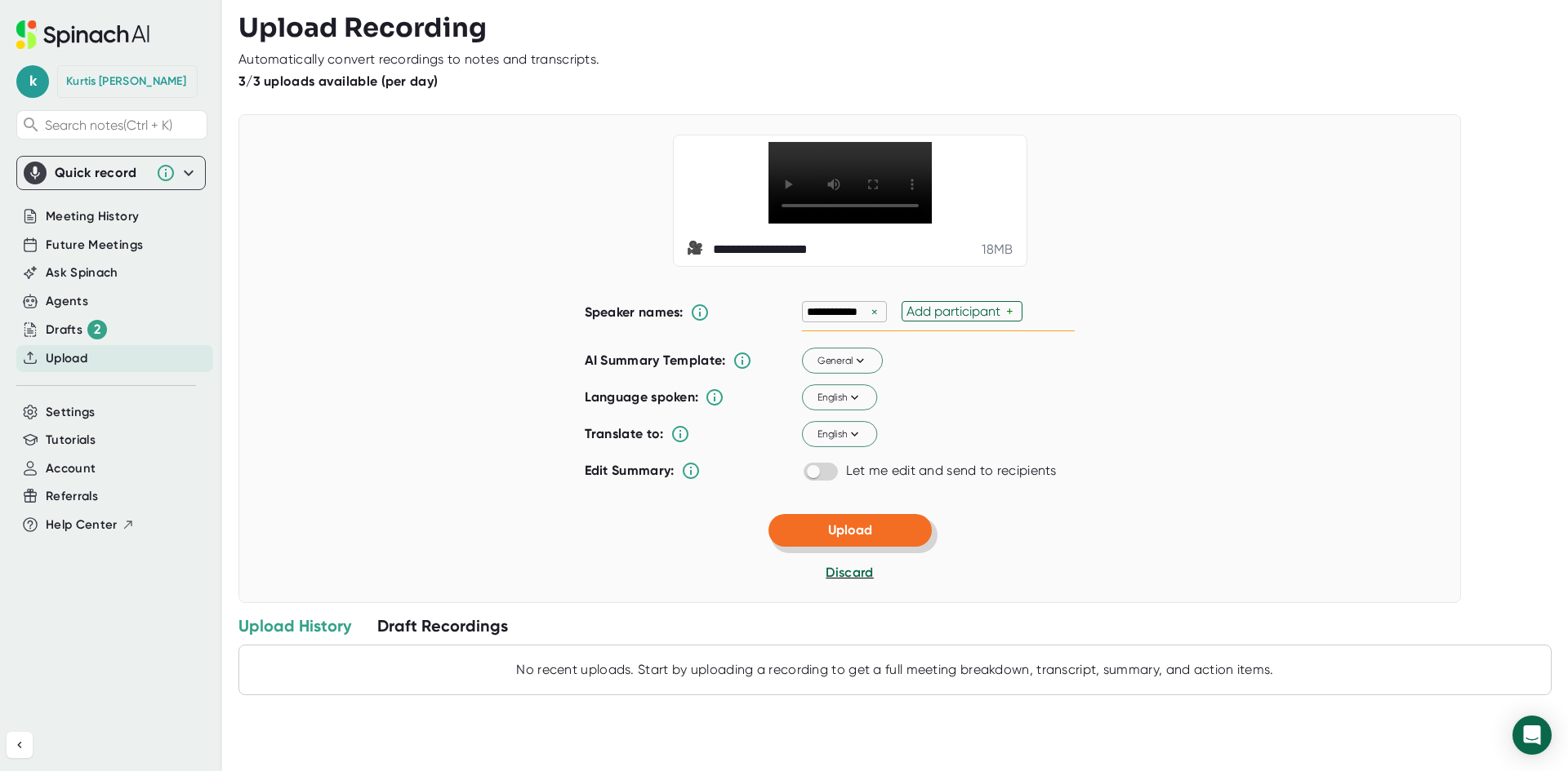
click at [851, 537] on span "Upload" at bounding box center [850, 530] width 44 height 16
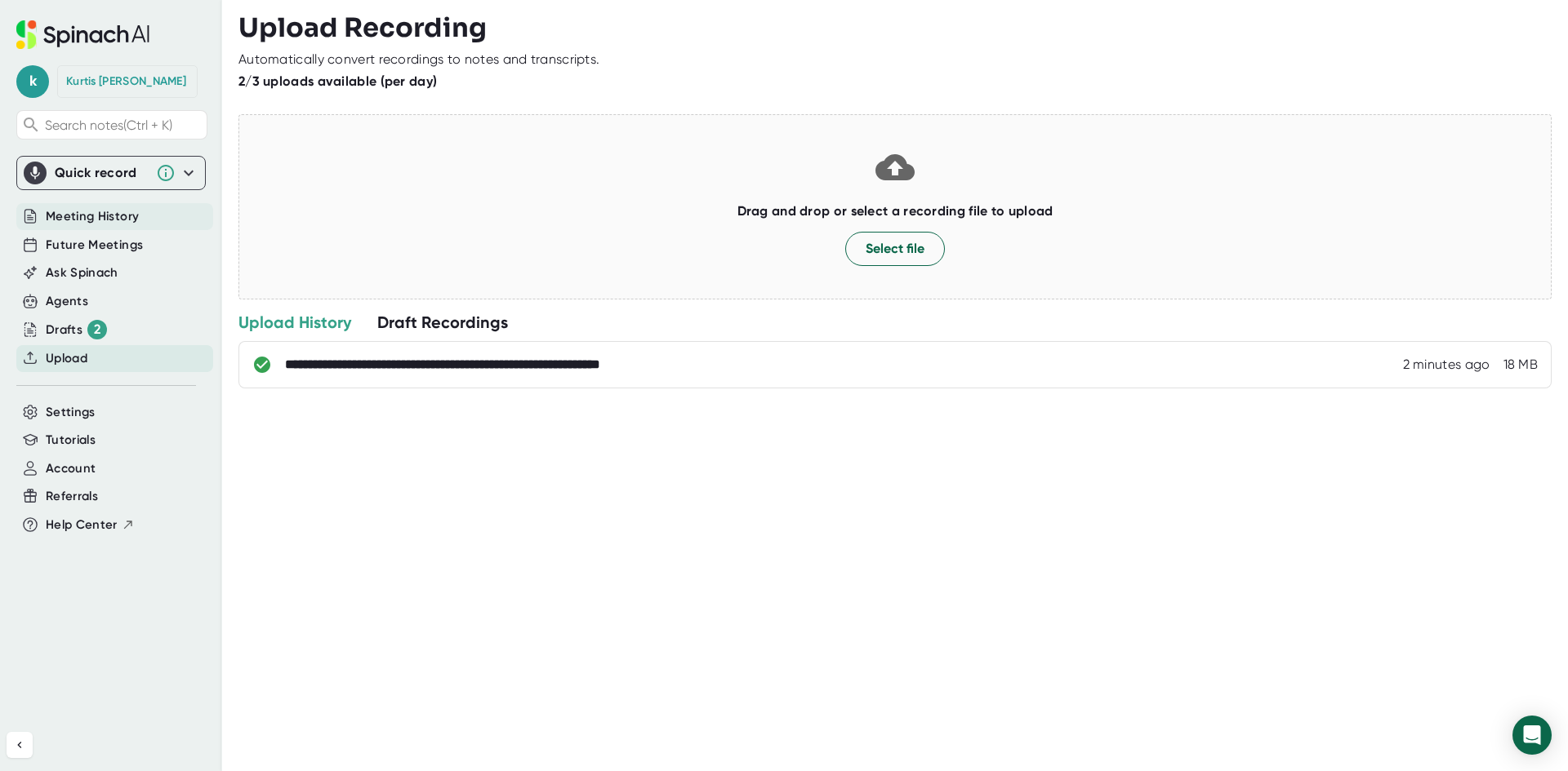
click at [111, 219] on span "Meeting History" at bounding box center [92, 217] width 93 height 19
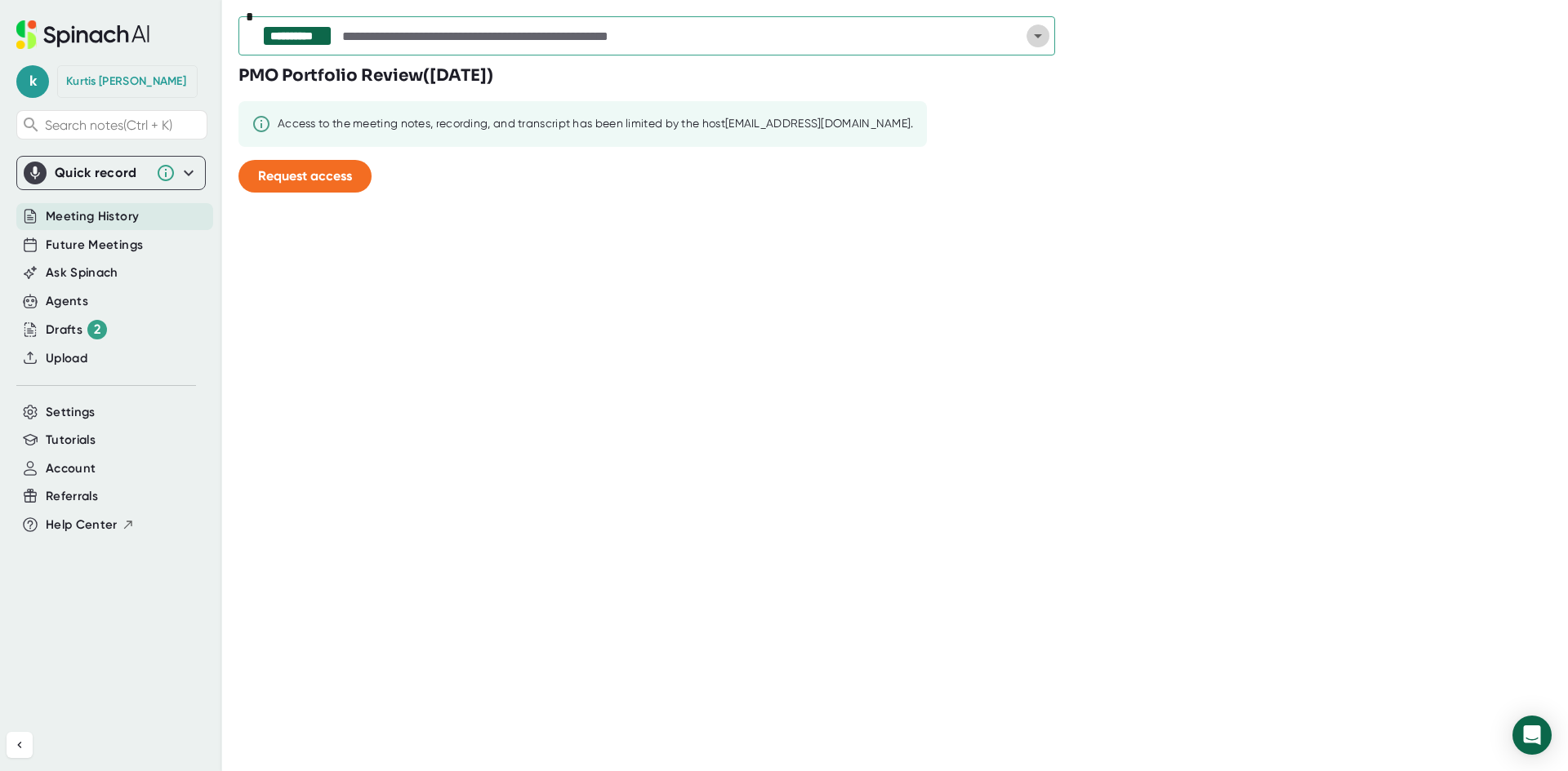
click at [1037, 34] on icon "Open" at bounding box center [1037, 35] width 20 height 20
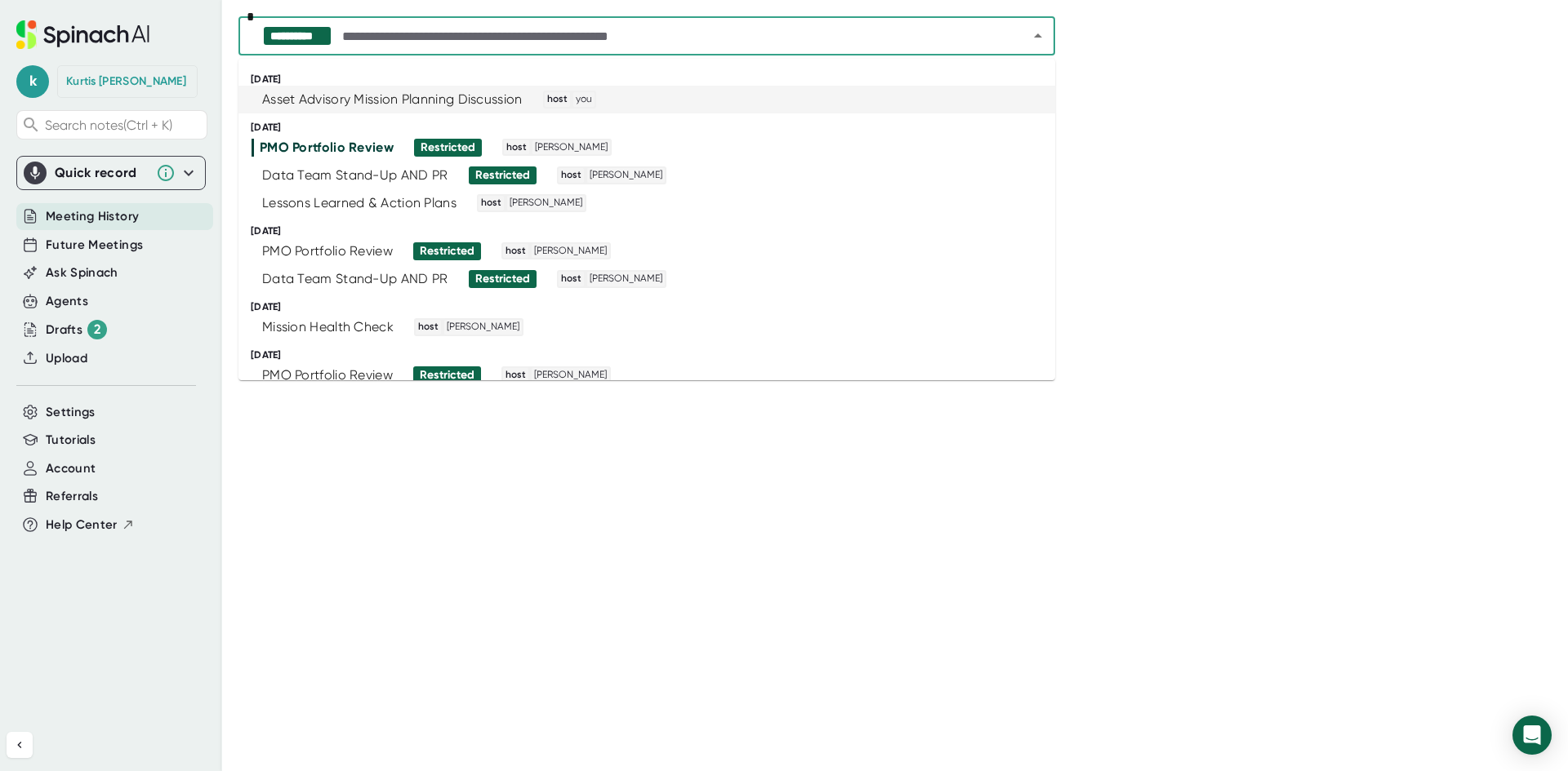
click at [623, 102] on div "Asset Advisory Mission Planning Discussion host you" at bounding box center [639, 99] width 776 height 18
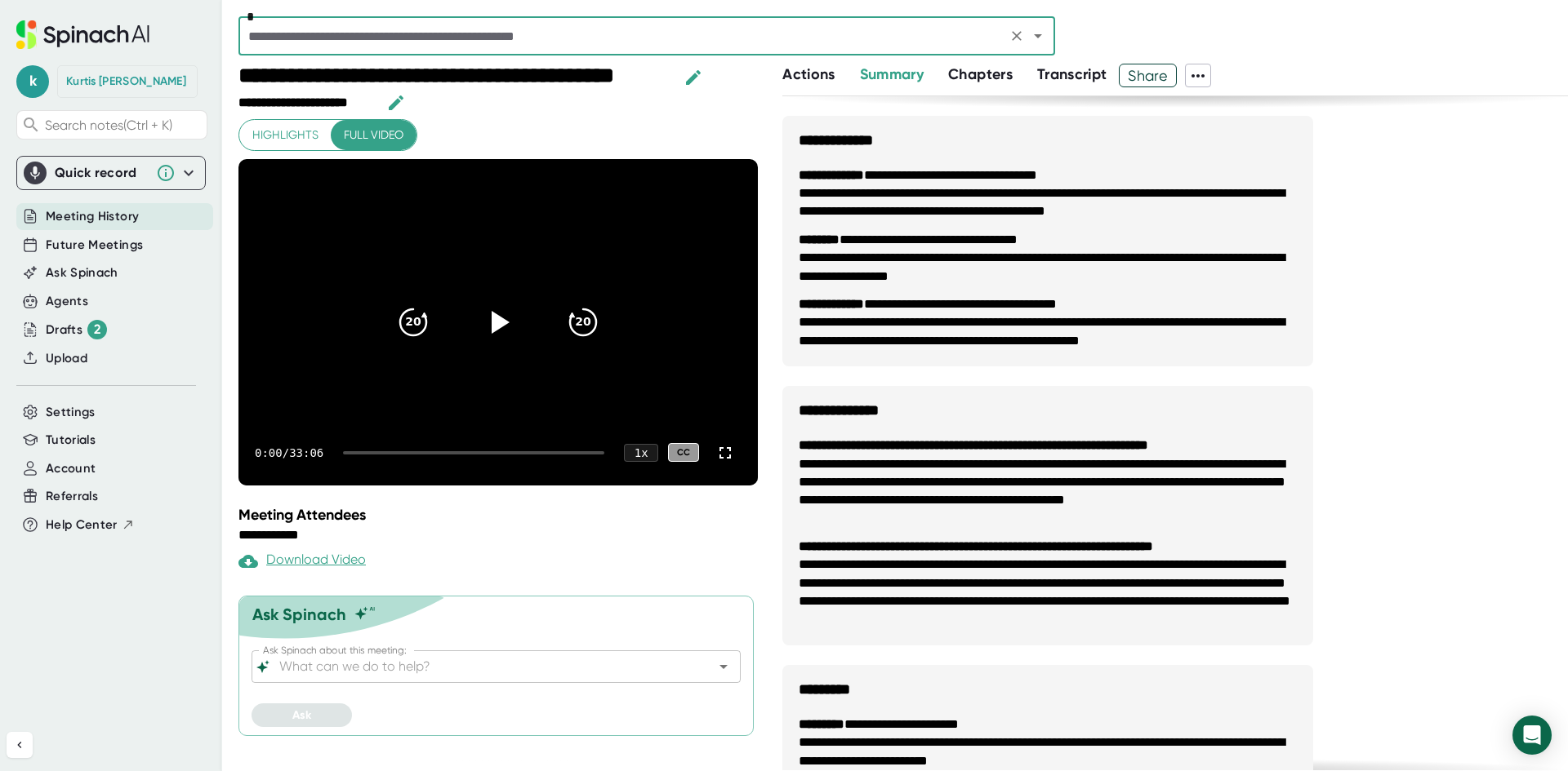
scroll to position [163, 0]
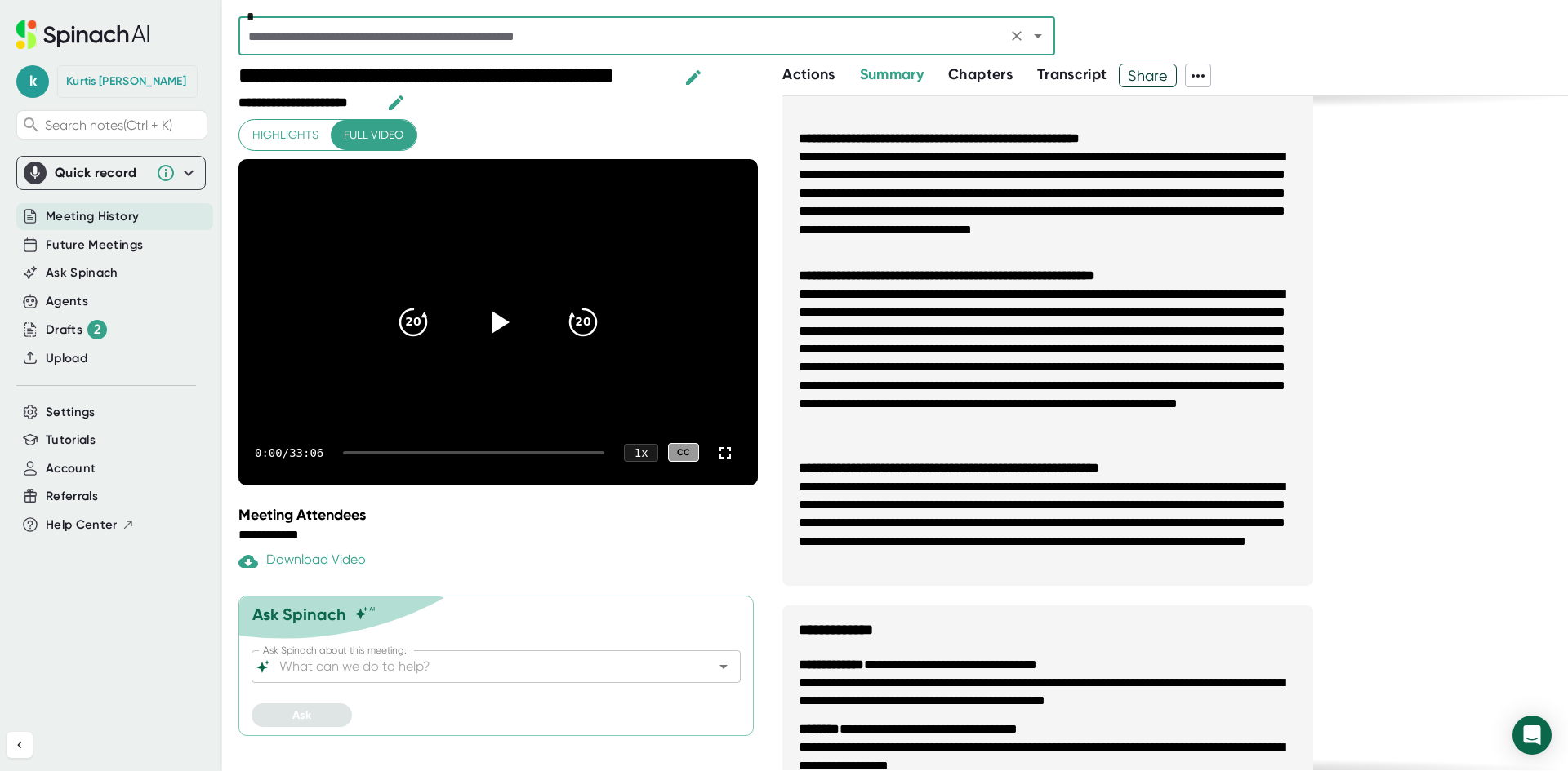
click at [802, 66] on span "Actions" at bounding box center [809, 74] width 52 height 18
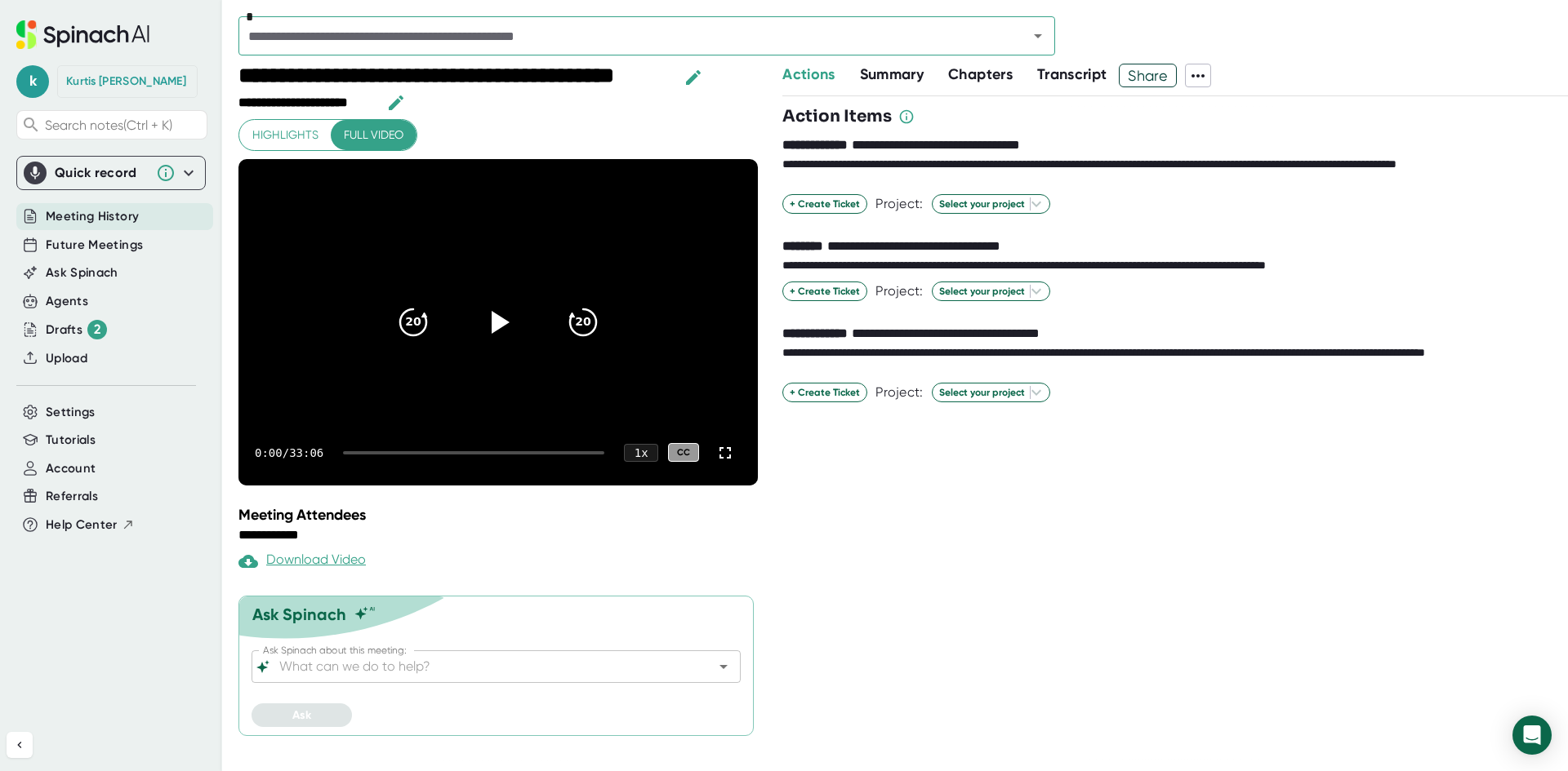
click at [895, 83] on button "Summary" at bounding box center [892, 74] width 63 height 22
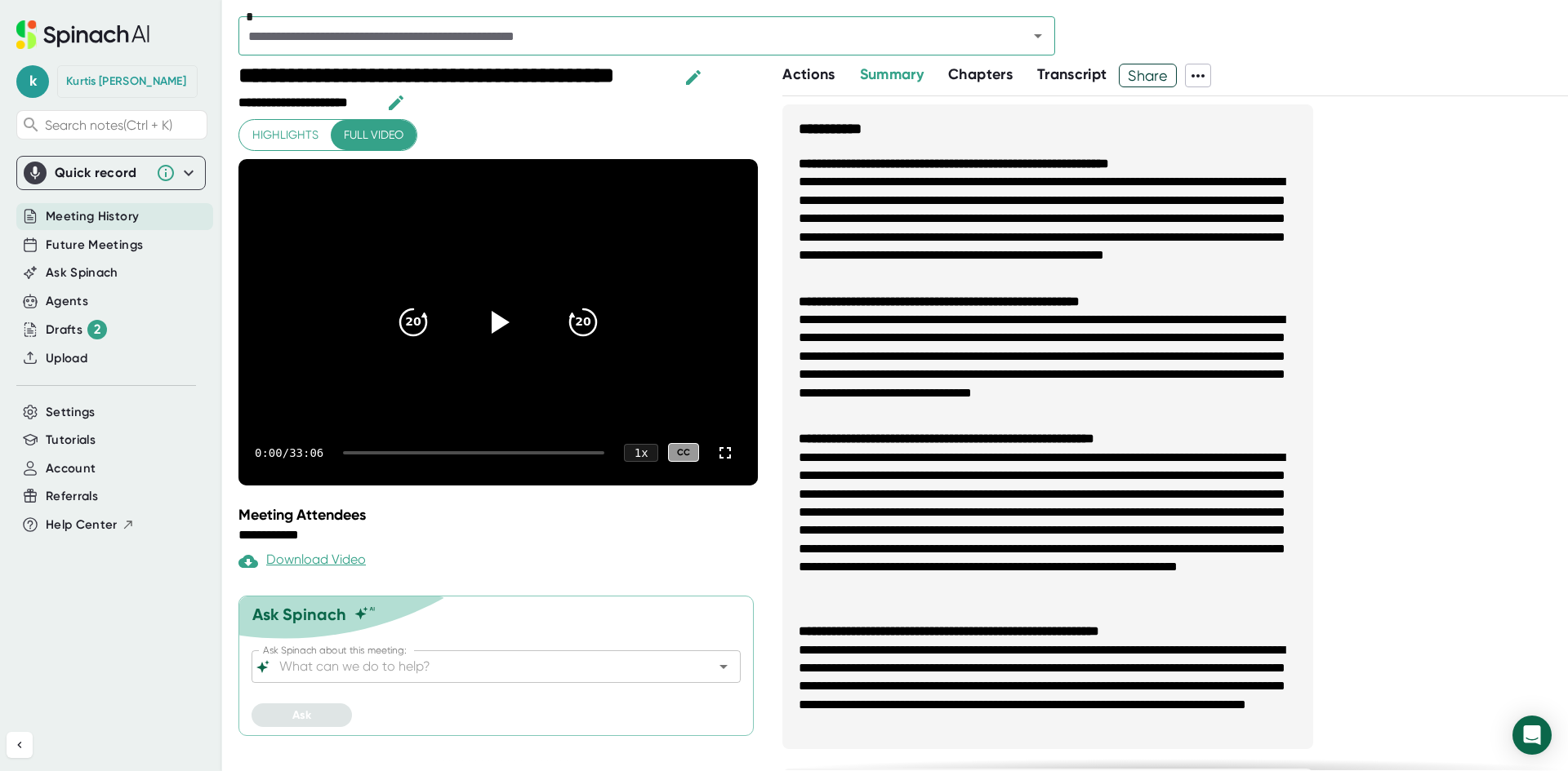
click at [1075, 85] on button "Transcript" at bounding box center [1071, 74] width 70 height 22
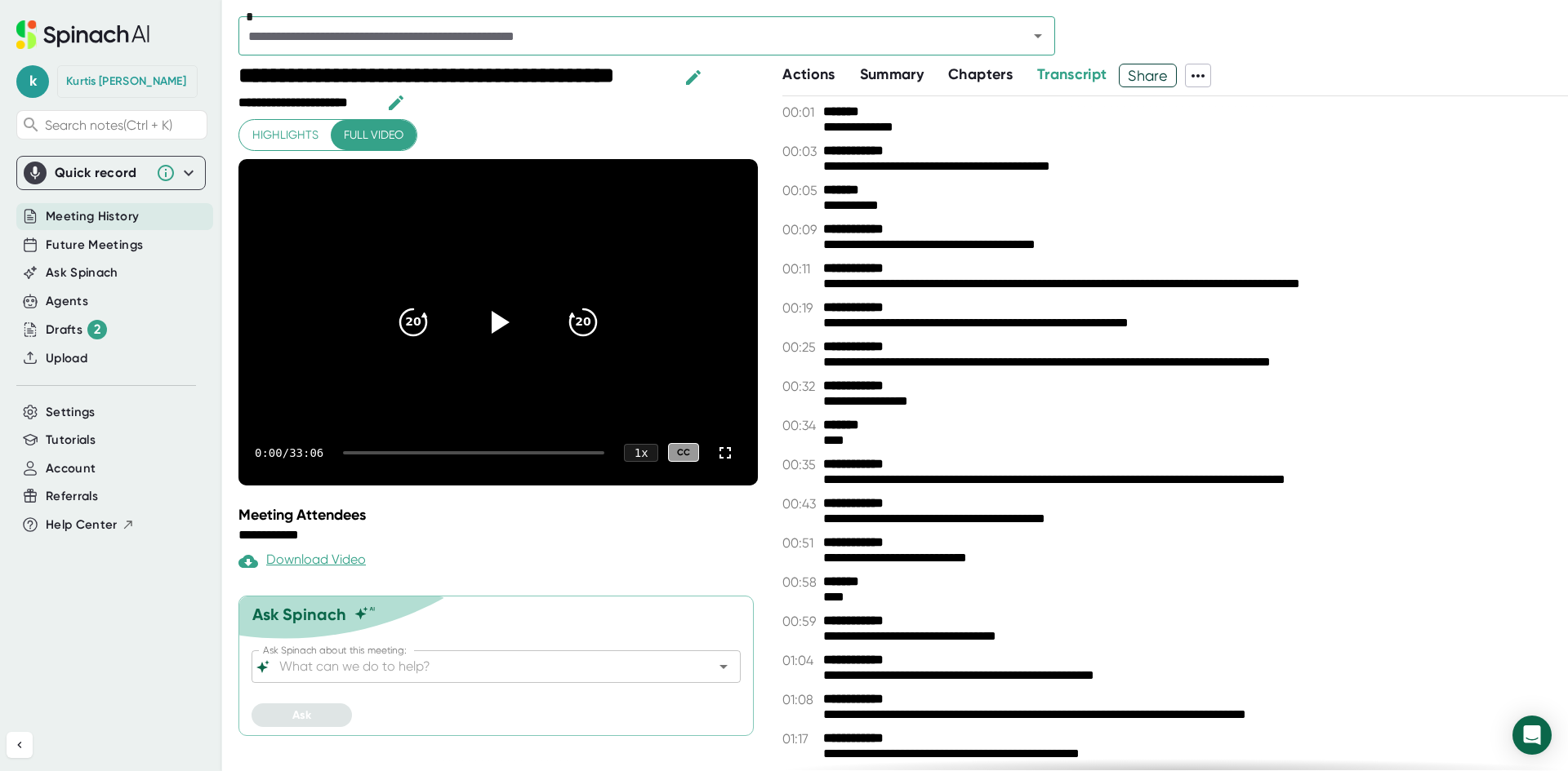
click at [1207, 80] on icon at bounding box center [1197, 75] width 20 height 20
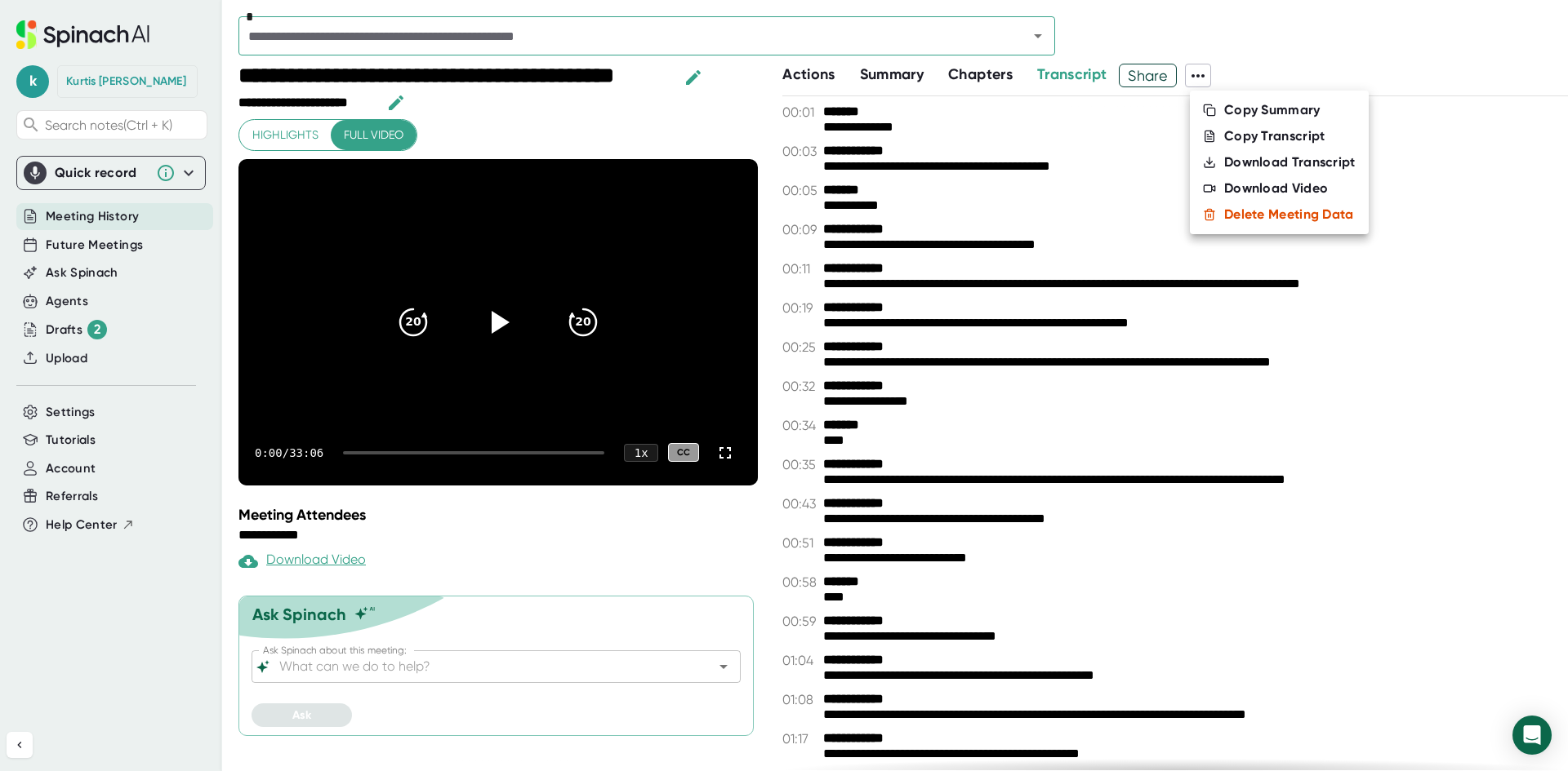
click at [1260, 144] on li "Copy Transcript" at bounding box center [1279, 136] width 179 height 26
